Goal: Use online tool/utility

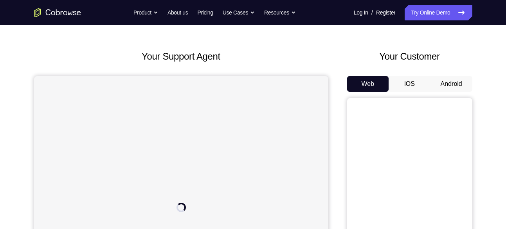
click at [456, 81] on button "Android" at bounding box center [452, 84] width 42 height 16
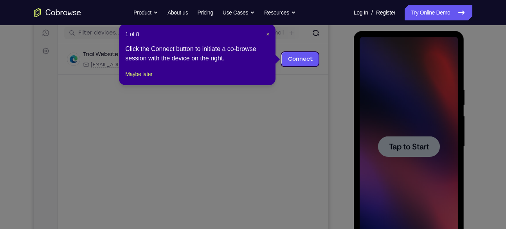
click at [265, 33] on header "1 of 8 ×" at bounding box center [197, 34] width 144 height 8
click at [267, 33] on span "×" at bounding box center [267, 34] width 3 height 6
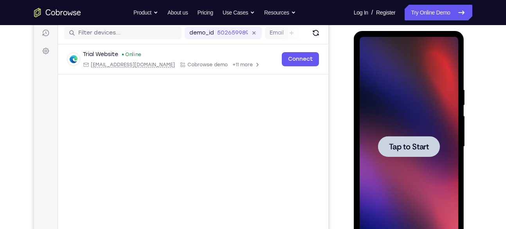
click at [386, 138] on div at bounding box center [409, 146] width 62 height 21
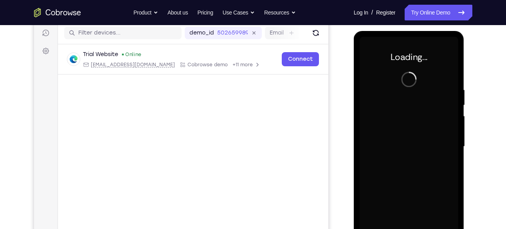
scroll to position [114, 0]
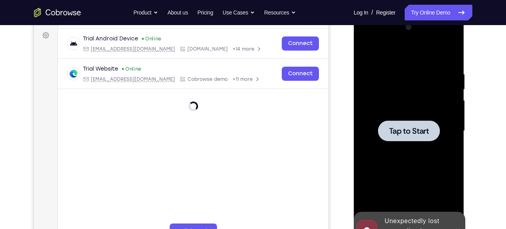
click at [396, 101] on div at bounding box center [409, 130] width 99 height 219
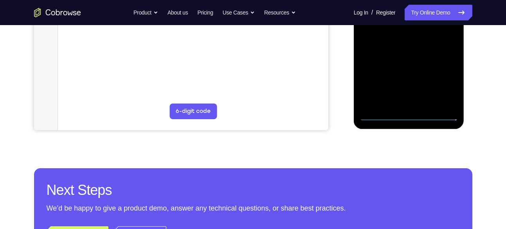
scroll to position [234, 0]
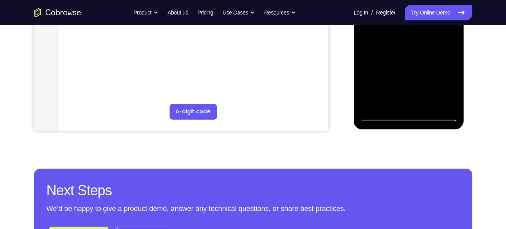
click at [408, 119] on div at bounding box center [409, 11] width 99 height 219
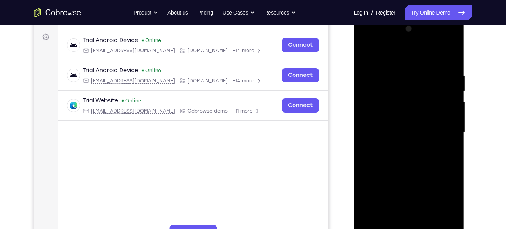
scroll to position [151, 0]
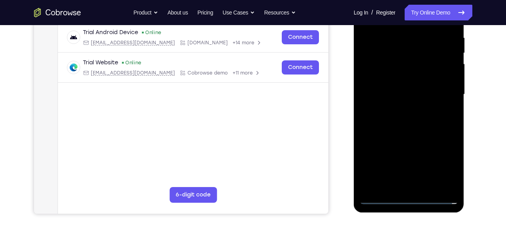
click at [444, 165] on div at bounding box center [409, 94] width 99 height 219
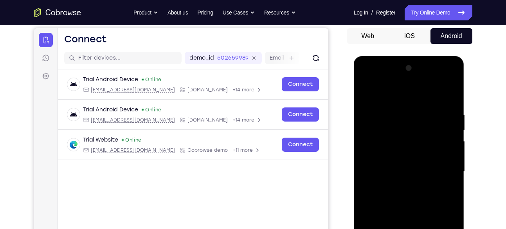
scroll to position [67, 0]
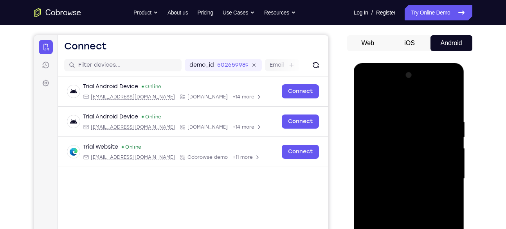
click at [414, 103] on div at bounding box center [409, 178] width 99 height 219
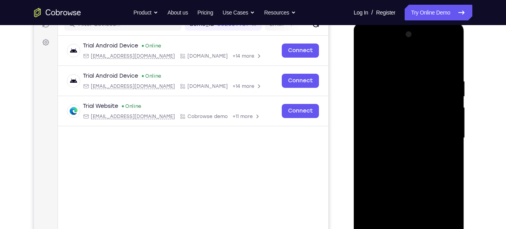
scroll to position [119, 0]
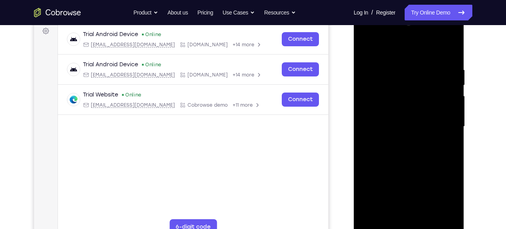
click at [440, 124] on div at bounding box center [409, 126] width 99 height 219
click at [442, 118] on div at bounding box center [409, 126] width 99 height 219
click at [400, 141] on div at bounding box center [409, 126] width 99 height 219
click at [405, 114] on div at bounding box center [409, 126] width 99 height 219
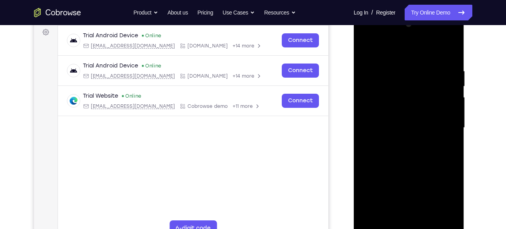
scroll to position [117, 0]
click at [401, 110] on div at bounding box center [409, 127] width 99 height 219
click at [402, 128] on div at bounding box center [409, 127] width 99 height 219
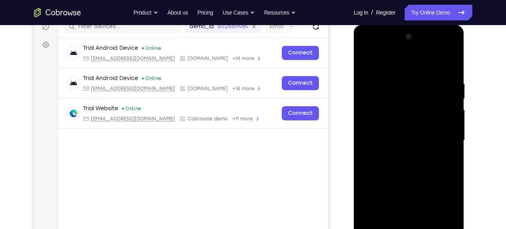
scroll to position [115, 0]
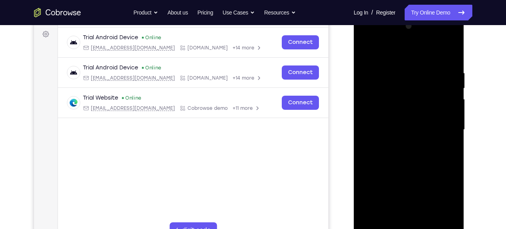
click at [406, 159] on div at bounding box center [409, 129] width 99 height 219
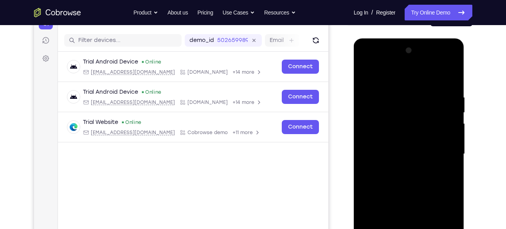
scroll to position [92, 0]
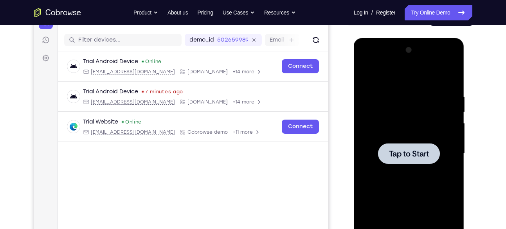
click at [404, 133] on div at bounding box center [409, 153] width 99 height 219
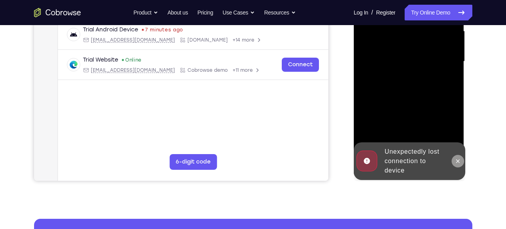
scroll to position [183, 0]
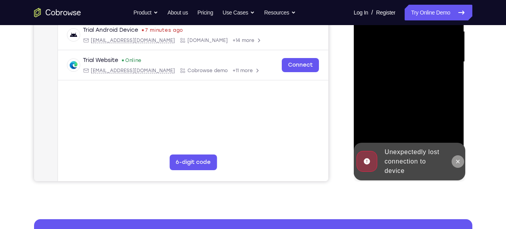
click at [454, 165] on button at bounding box center [458, 161] width 13 height 13
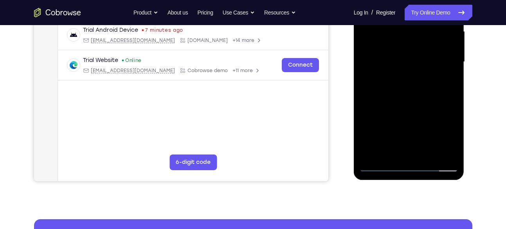
click at [413, 164] on div at bounding box center [409, 61] width 99 height 219
click at [443, 132] on div at bounding box center [409, 61] width 99 height 219
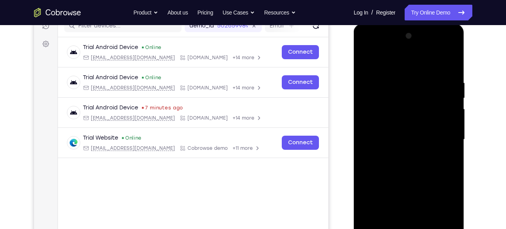
scroll to position [105, 0]
click at [405, 56] on div at bounding box center [409, 139] width 99 height 219
click at [445, 134] on div at bounding box center [409, 139] width 99 height 219
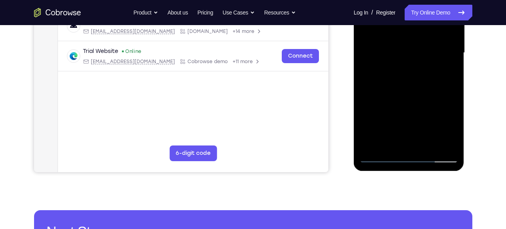
scroll to position [193, 0]
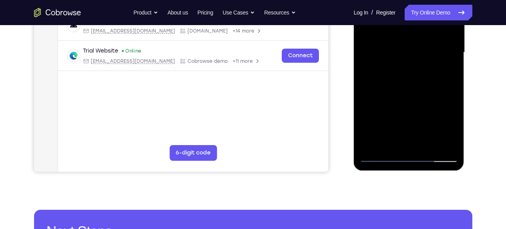
click at [415, 142] on div at bounding box center [409, 52] width 99 height 219
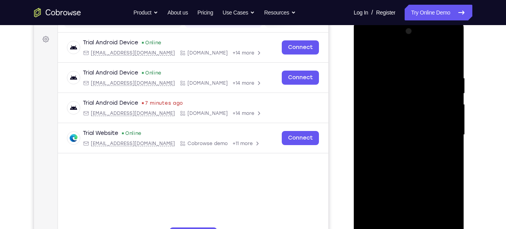
scroll to position [109, 0]
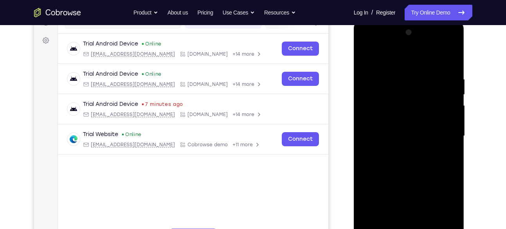
click at [405, 122] on div at bounding box center [409, 135] width 99 height 219
click at [404, 131] on div at bounding box center [409, 135] width 99 height 219
click at [411, 117] on div at bounding box center [409, 135] width 99 height 219
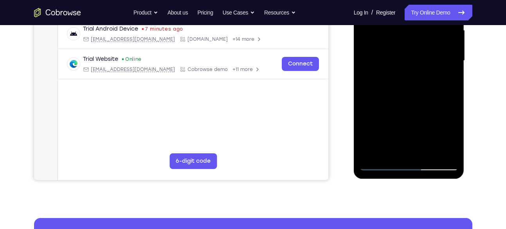
scroll to position [177, 0]
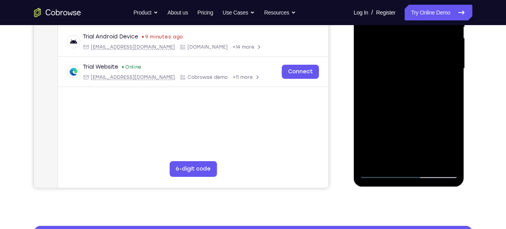
click at [455, 151] on div at bounding box center [409, 68] width 99 height 219
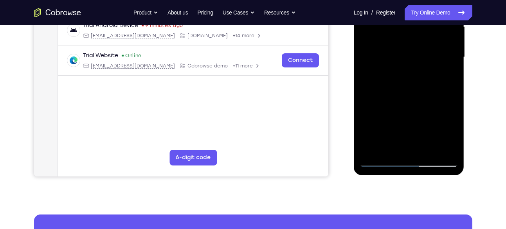
scroll to position [189, 0]
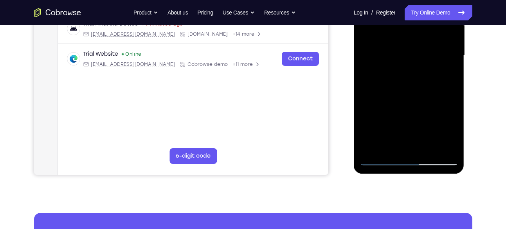
drag, startPoint x: 420, startPoint y: 124, endPoint x: 414, endPoint y: 93, distance: 32.2
click at [414, 93] on div at bounding box center [409, 55] width 99 height 219
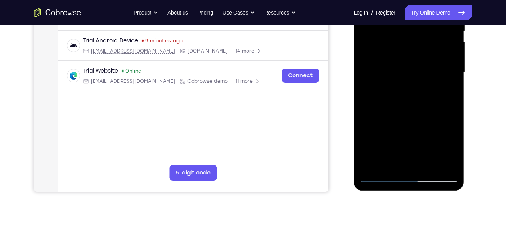
scroll to position [194, 0]
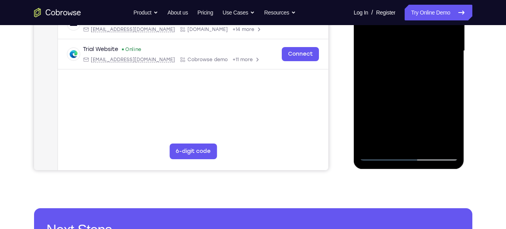
click at [429, 145] on div at bounding box center [409, 50] width 99 height 219
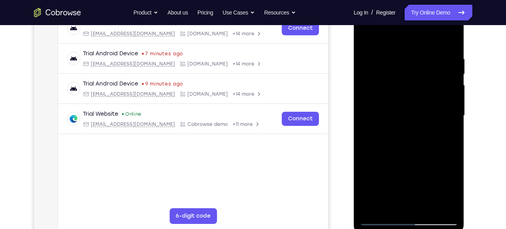
scroll to position [129, 0]
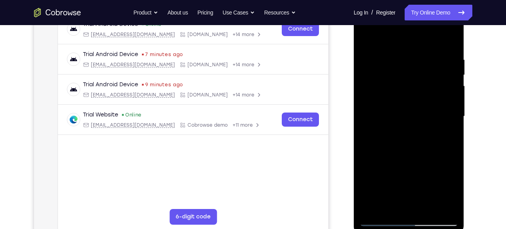
click at [407, 155] on div at bounding box center [409, 116] width 99 height 219
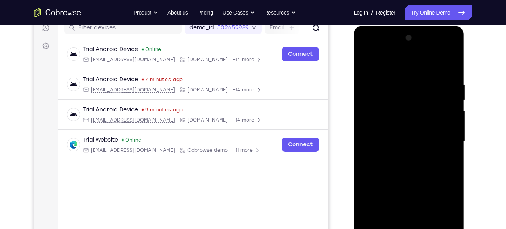
scroll to position [101, 0]
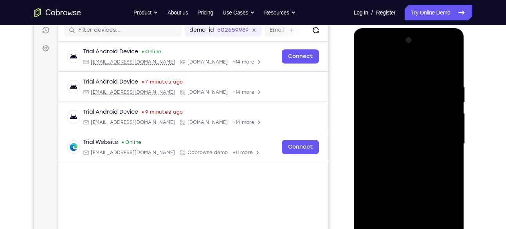
click at [370, 85] on div at bounding box center [409, 143] width 99 height 219
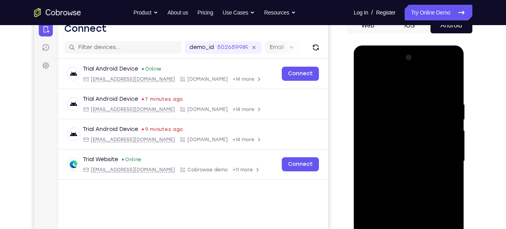
scroll to position [84, 0]
click at [406, 109] on div at bounding box center [409, 161] width 99 height 219
click at [409, 110] on div at bounding box center [409, 161] width 99 height 219
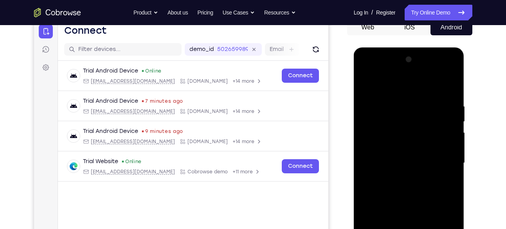
scroll to position [81, 0]
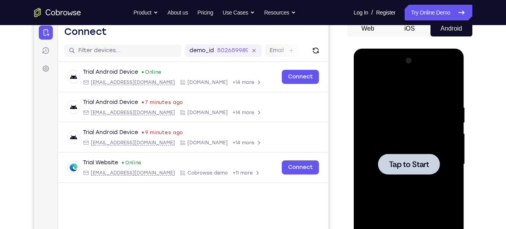
click at [418, 162] on span "Tap to Start" at bounding box center [409, 164] width 40 height 8
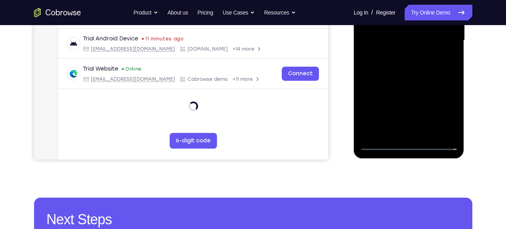
scroll to position [217, 0]
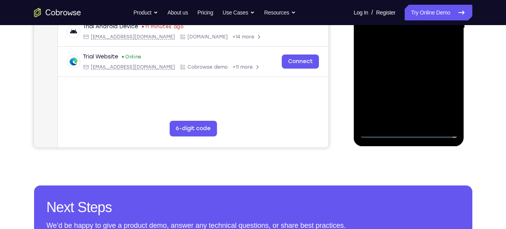
click at [410, 135] on div at bounding box center [409, 28] width 99 height 219
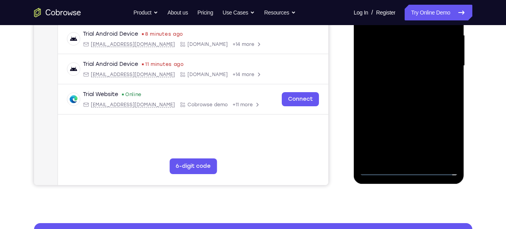
scroll to position [178, 0]
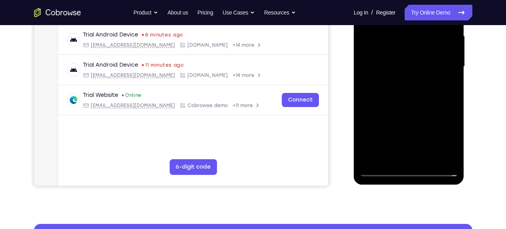
click at [447, 139] on div at bounding box center [409, 66] width 99 height 219
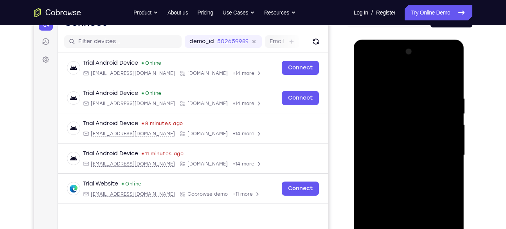
scroll to position [90, 0]
click at [402, 80] on div at bounding box center [409, 155] width 99 height 219
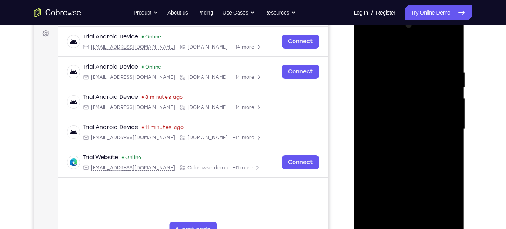
scroll to position [117, 0]
click at [441, 125] on div at bounding box center [409, 128] width 99 height 219
click at [402, 142] on div at bounding box center [409, 128] width 99 height 219
click at [396, 119] on div at bounding box center [409, 128] width 99 height 219
click at [395, 111] on div at bounding box center [409, 128] width 99 height 219
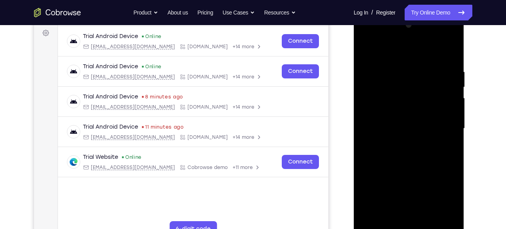
click at [405, 130] on div at bounding box center [409, 128] width 99 height 219
click at [406, 154] on div at bounding box center [409, 128] width 99 height 219
click at [402, 164] on div at bounding box center [409, 128] width 99 height 219
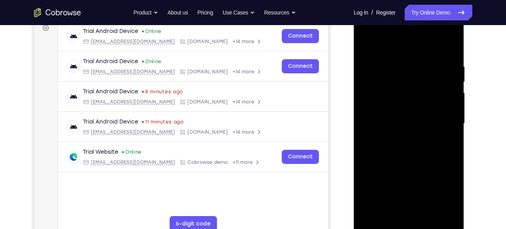
scroll to position [123, 0]
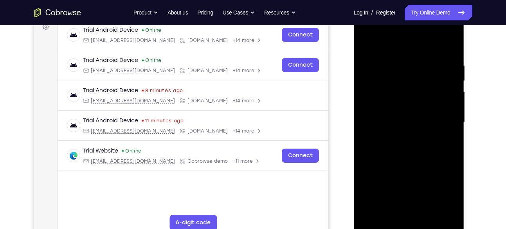
click at [411, 156] on div at bounding box center [409, 122] width 99 height 219
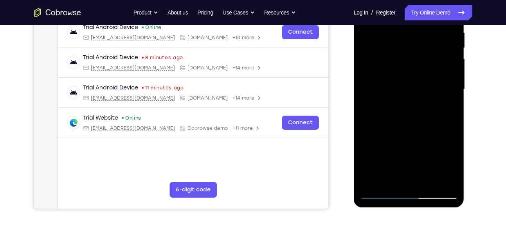
scroll to position [159, 0]
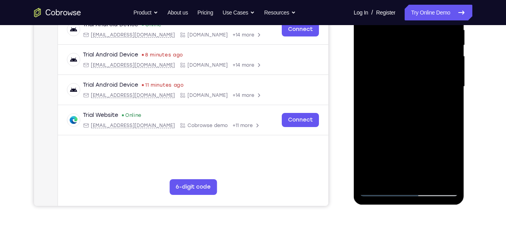
click at [426, 177] on div at bounding box center [409, 86] width 99 height 219
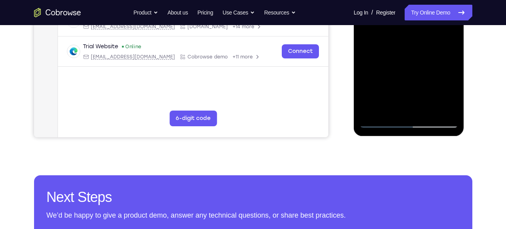
scroll to position [238, 0]
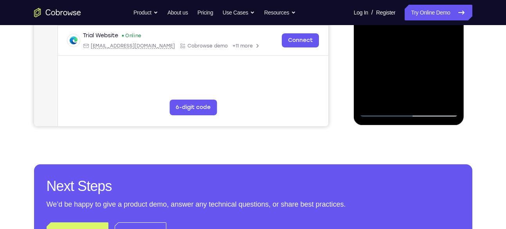
click at [424, 96] on div at bounding box center [409, 6] width 99 height 219
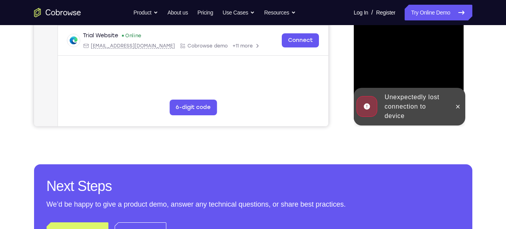
click at [455, 113] on div at bounding box center [458, 107] width 13 height 38
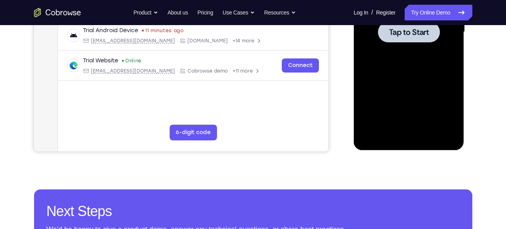
scroll to position [213, 0]
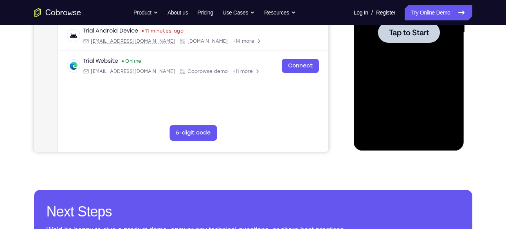
click at [418, 126] on div at bounding box center [409, 32] width 99 height 219
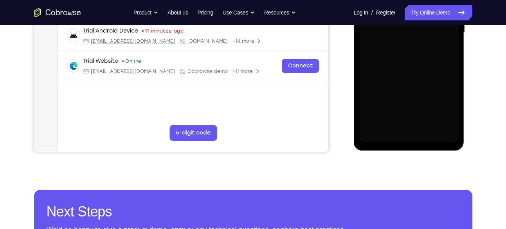
click at [418, 81] on div at bounding box center [409, 32] width 99 height 219
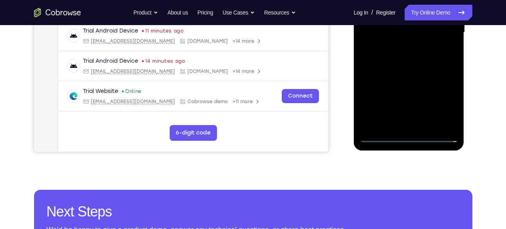
click at [410, 138] on div at bounding box center [409, 32] width 99 height 219
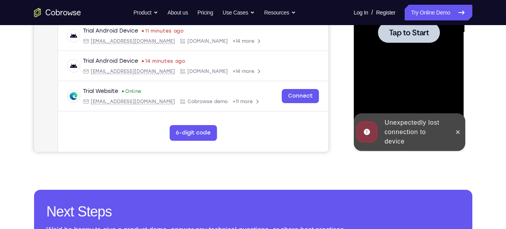
click at [413, 88] on div at bounding box center [409, 32] width 99 height 219
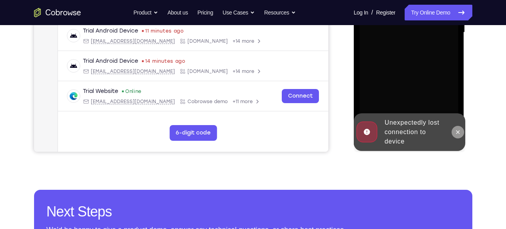
click at [459, 129] on icon at bounding box center [458, 132] width 6 height 6
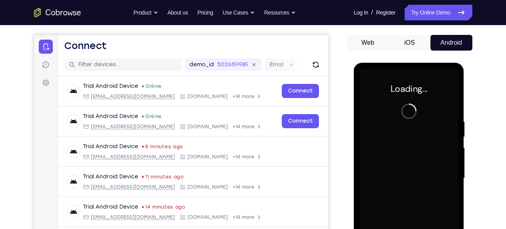
scroll to position [63, 0]
